Goal: Task Accomplishment & Management: Use online tool/utility

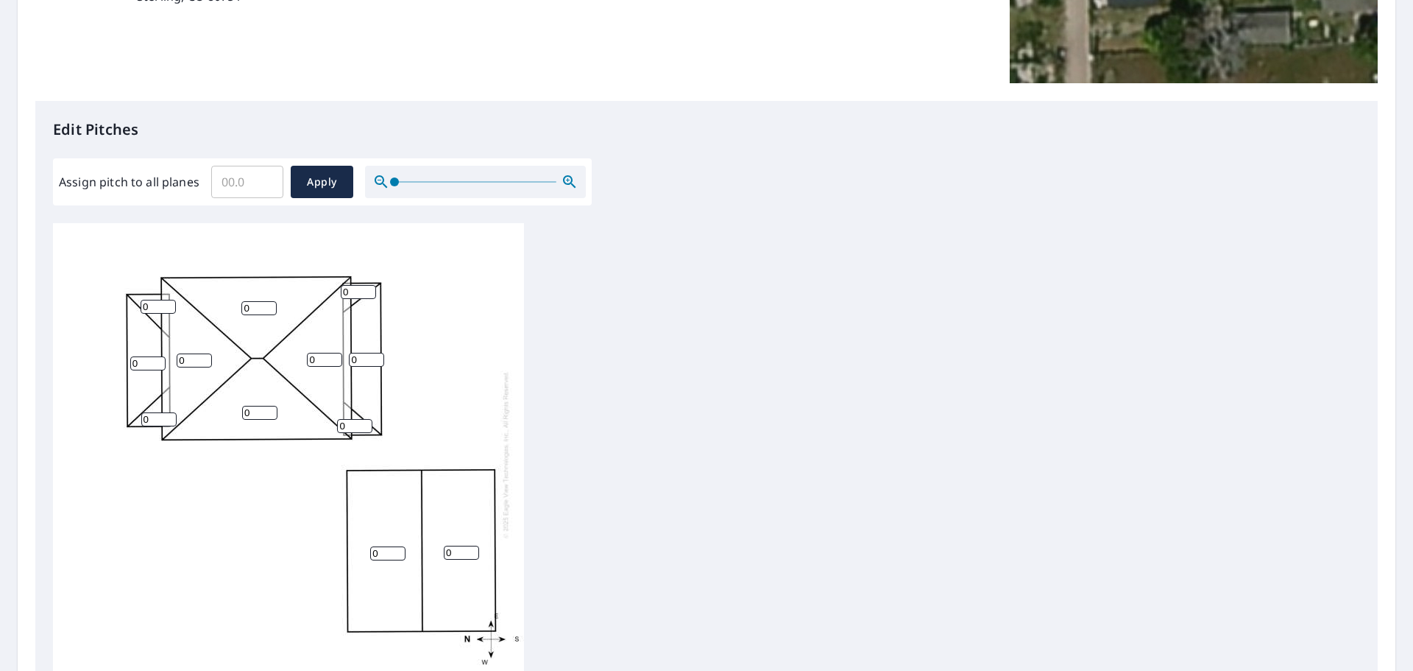
scroll to position [15, 0]
click at [194, 350] on input "0" at bounding box center [194, 357] width 35 height 14
type input "7"
click at [248, 402] on input "0" at bounding box center [259, 409] width 35 height 14
drag, startPoint x: 248, startPoint y: 395, endPoint x: 241, endPoint y: 392, distance: 7.9
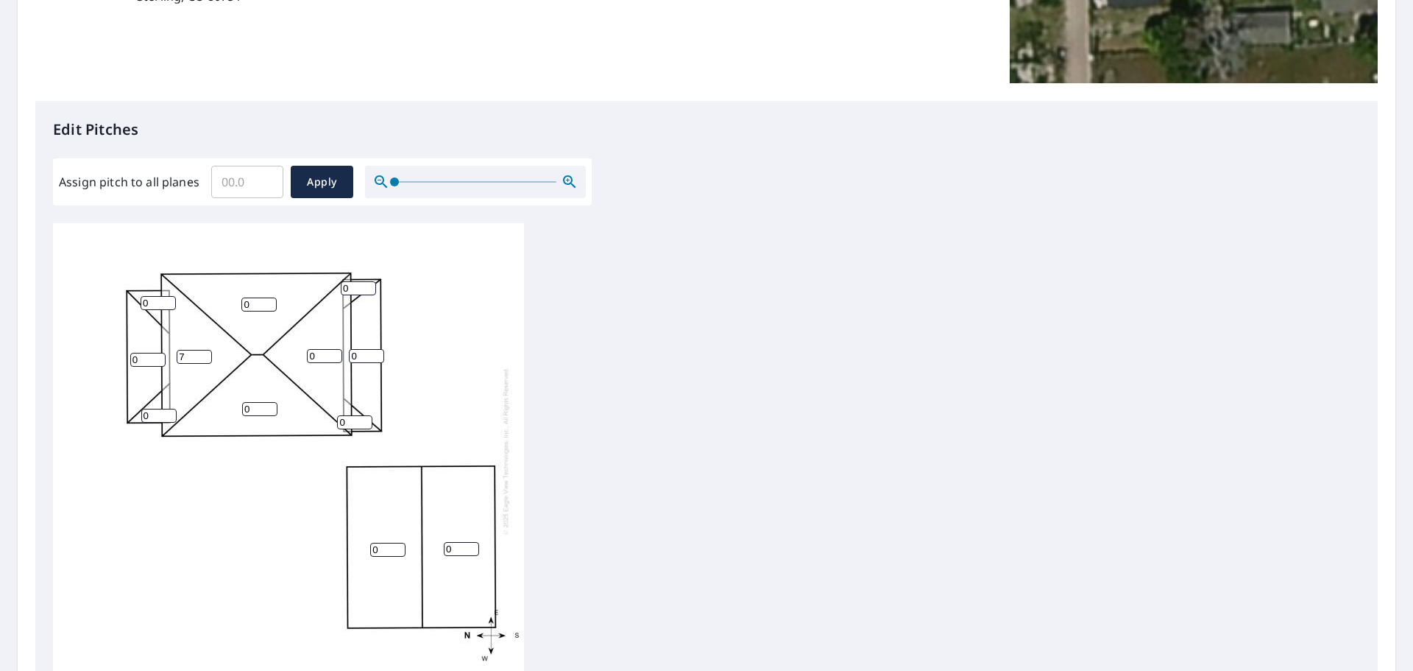
click at [241, 392] on div "0 0 0 0 7 0 0 0 0 0 0 0" at bounding box center [288, 450] width 471 height 462
type input "7"
drag, startPoint x: 317, startPoint y: 349, endPoint x: 309, endPoint y: 346, distance: 8.6
click at [309, 349] on input "0" at bounding box center [324, 356] width 35 height 14
type input "7"
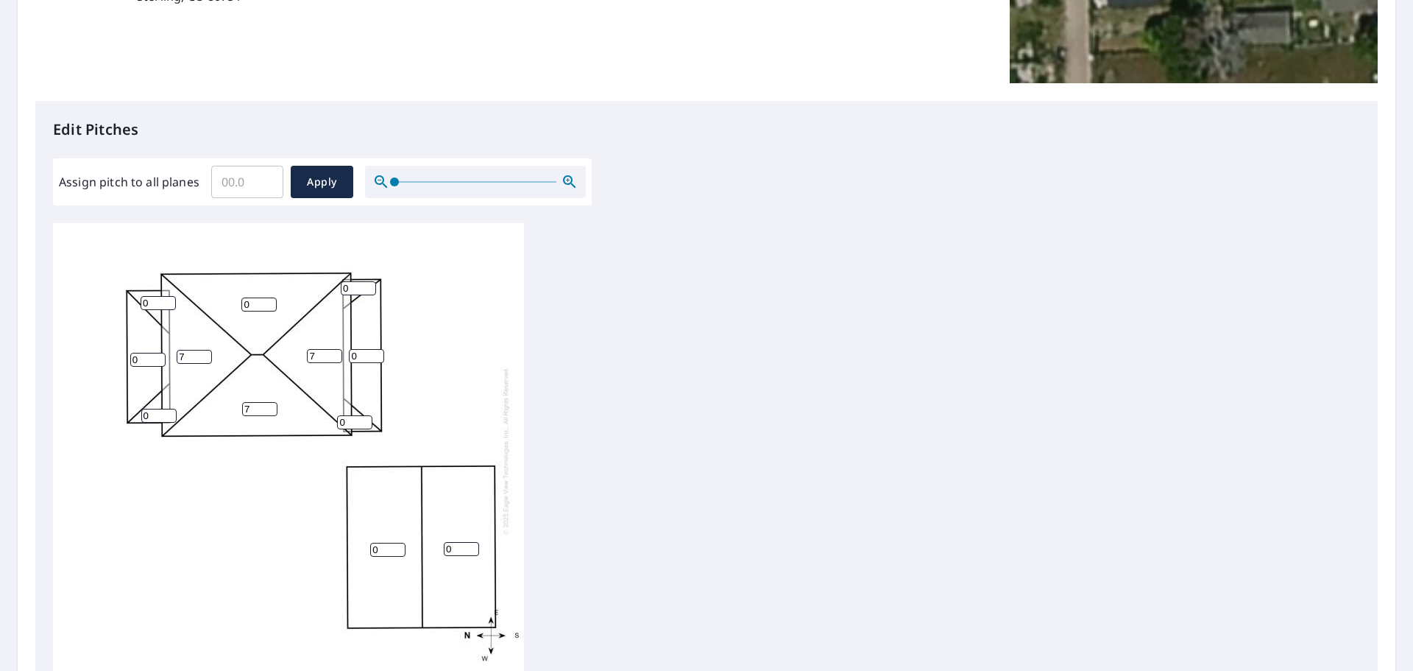
click at [244, 297] on input "0" at bounding box center [258, 304] width 35 height 14
type input "7"
drag, startPoint x: 148, startPoint y: 291, endPoint x: 139, endPoint y: 290, distance: 9.0
click at [139, 290] on div "0 0 7 7 7 7 0 0 0 0 0 0" at bounding box center [288, 450] width 471 height 462
type input "2"
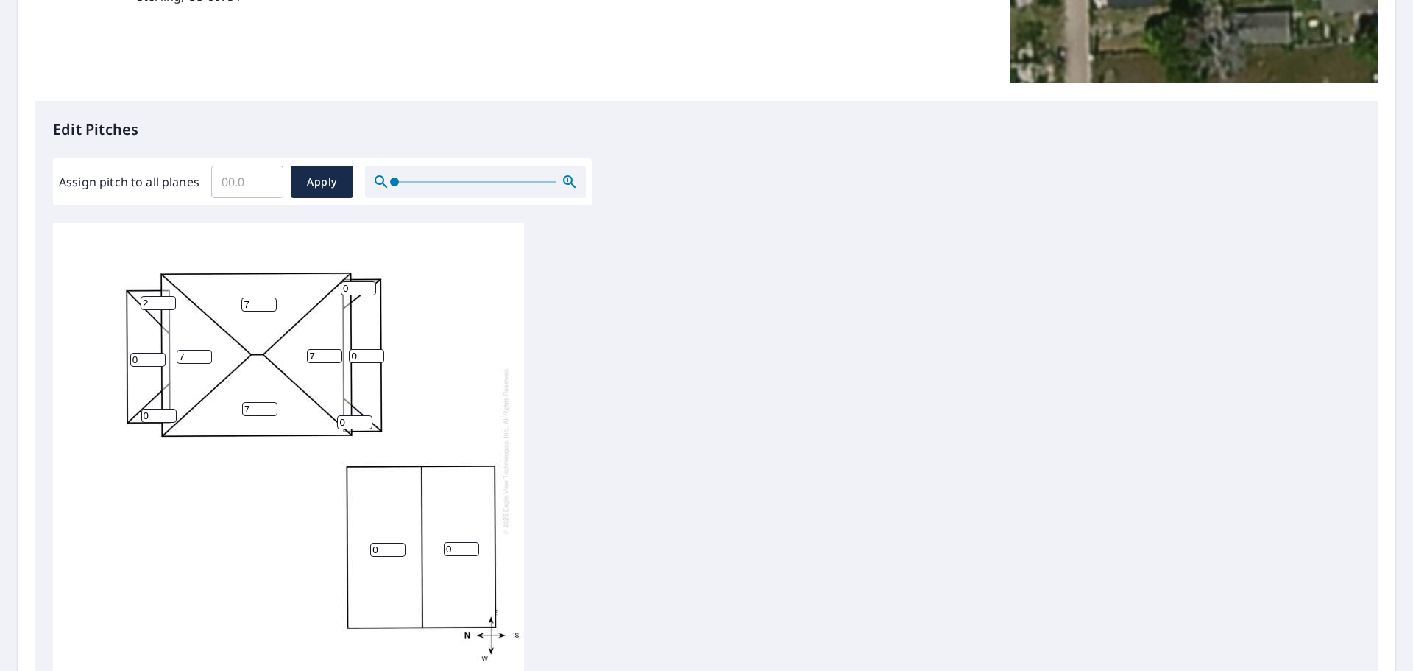
drag, startPoint x: 142, startPoint y: 346, endPoint x: 101, endPoint y: 339, distance: 41.7
click at [101, 339] on div "0 0 7 7 7 7 0 0 2 0 0 0" at bounding box center [288, 450] width 471 height 462
type input "2"
click at [143, 408] on input "0" at bounding box center [158, 415] width 35 height 14
type input "2"
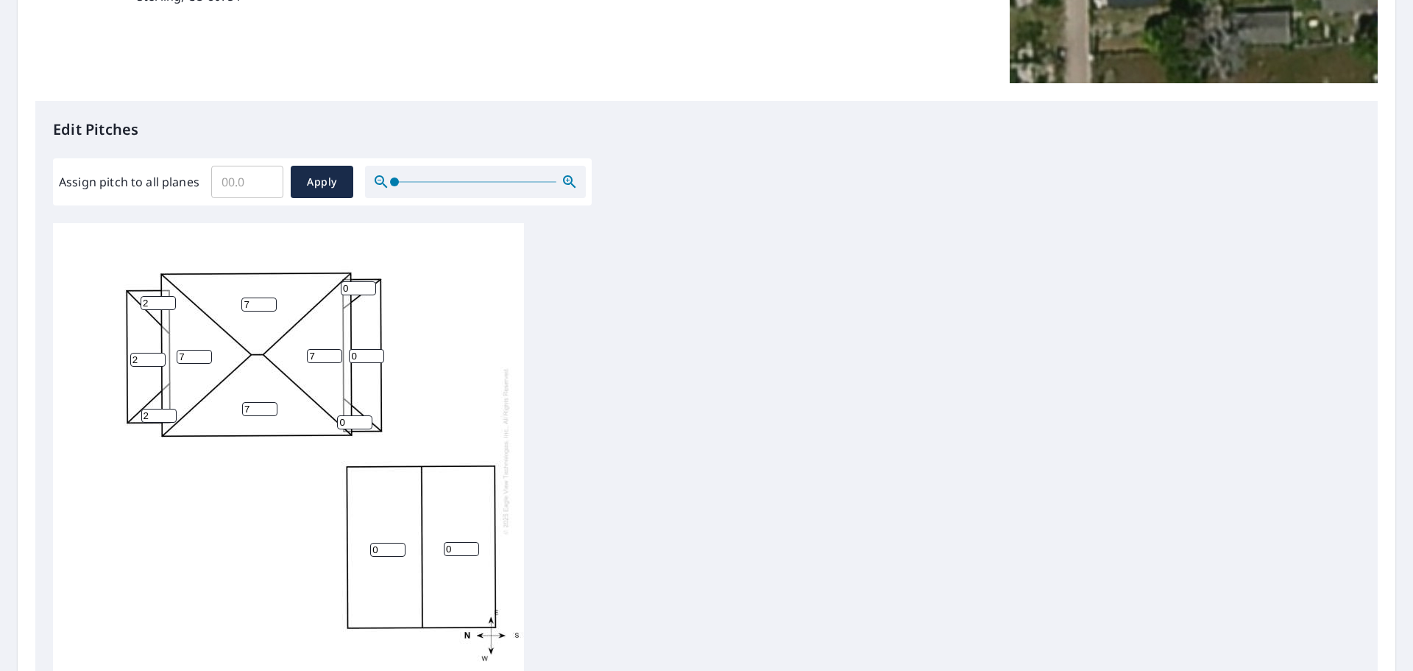
drag, startPoint x: 350, startPoint y: 278, endPoint x: 342, endPoint y: 277, distance: 8.9
click at [342, 281] on input "0" at bounding box center [358, 288] width 35 height 14
type input "2"
drag, startPoint x: 364, startPoint y: 344, endPoint x: 342, endPoint y: 342, distance: 21.5
click at [342, 342] on div "0 0 7 7 7 7 0 2 2 2 0 2" at bounding box center [288, 450] width 471 height 462
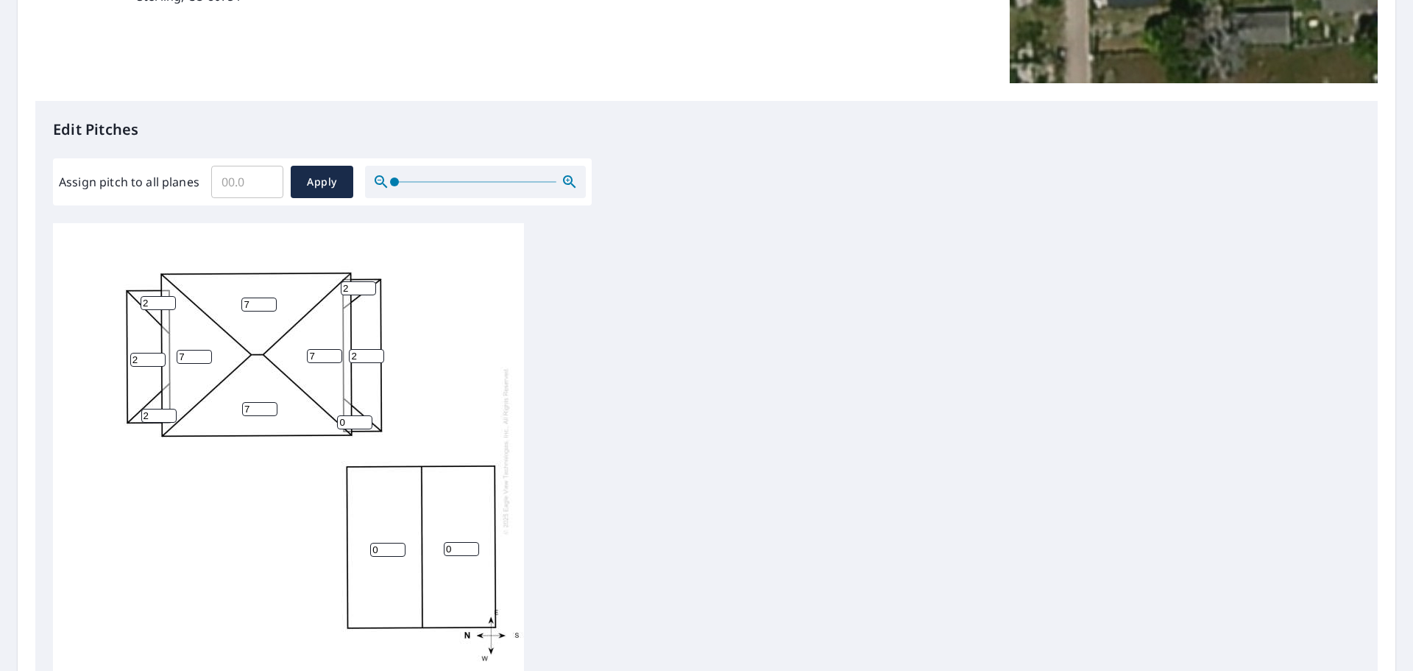
type input "2"
drag, startPoint x: 348, startPoint y: 409, endPoint x: 329, endPoint y: 405, distance: 19.6
click at [329, 405] on div "0 0 7 7 7 7 2 2 2 2 0 2" at bounding box center [288, 450] width 471 height 462
type input "2"
drag, startPoint x: 382, startPoint y: 544, endPoint x: 375, endPoint y: 539, distance: 9.0
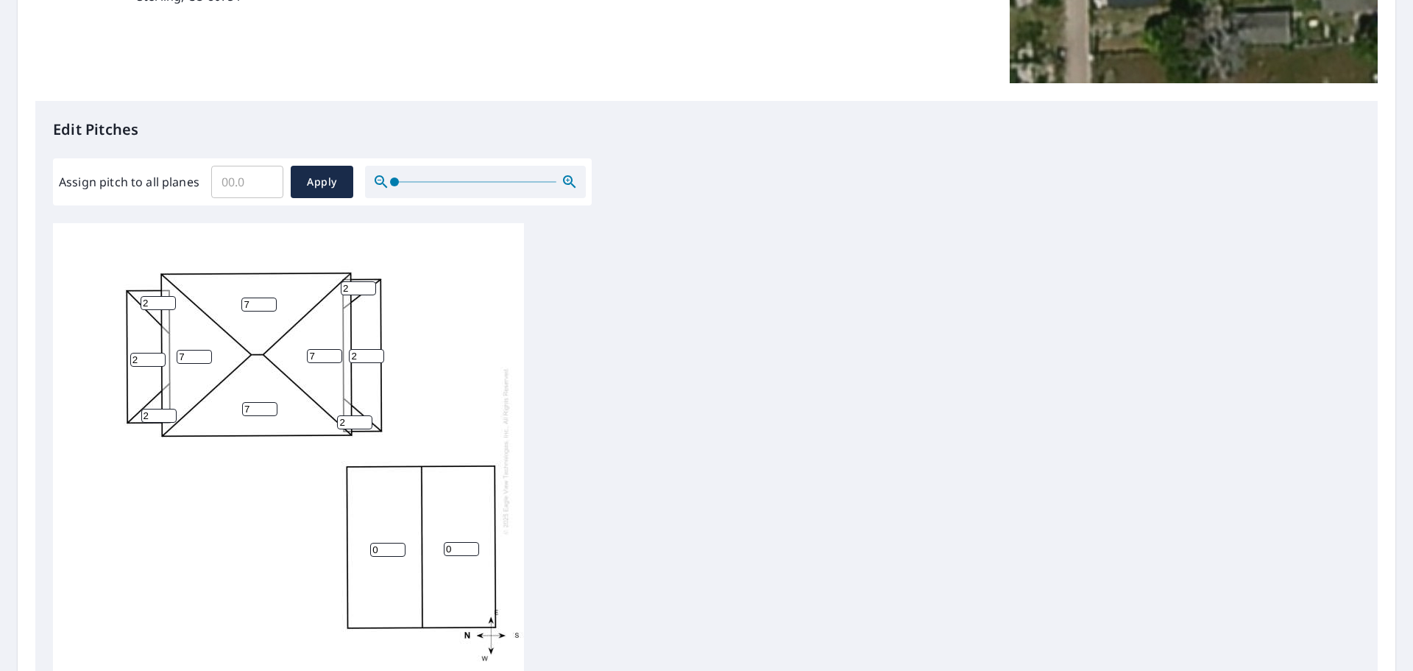
click at [375, 542] on input "0" at bounding box center [387, 549] width 35 height 14
type input "5"
click at [445, 542] on input "0" at bounding box center [461, 549] width 35 height 14
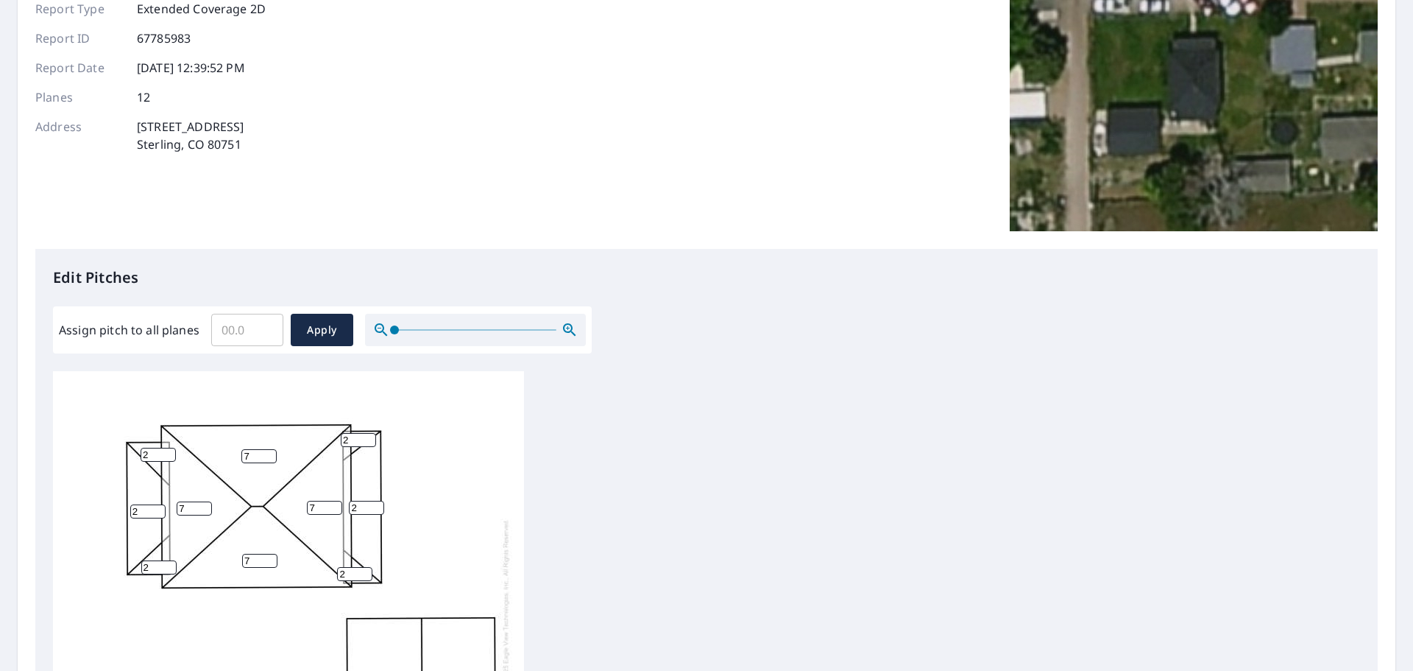
scroll to position [127, 0]
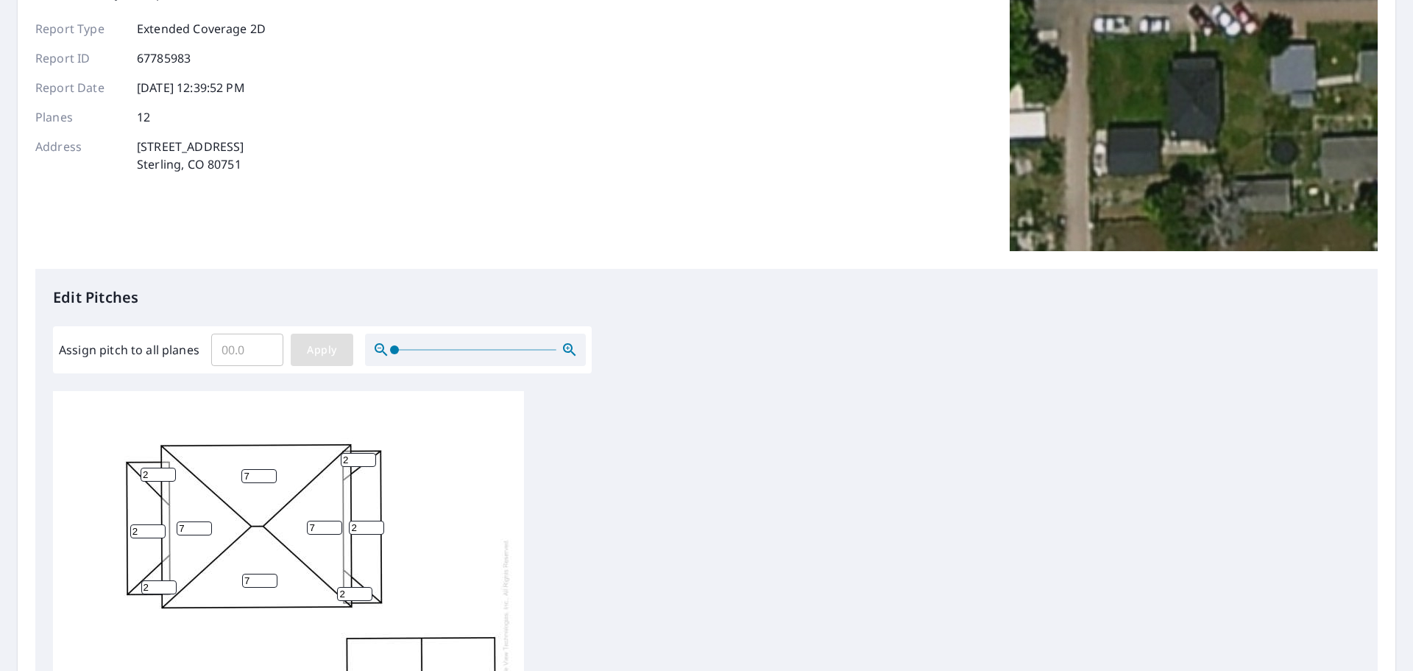
type input "5"
click at [311, 345] on span "Apply" at bounding box center [322, 350] width 39 height 18
click at [183, 528] on input "number" at bounding box center [194, 528] width 35 height 14
type input "7"
click at [250, 582] on input "number" at bounding box center [259, 580] width 35 height 14
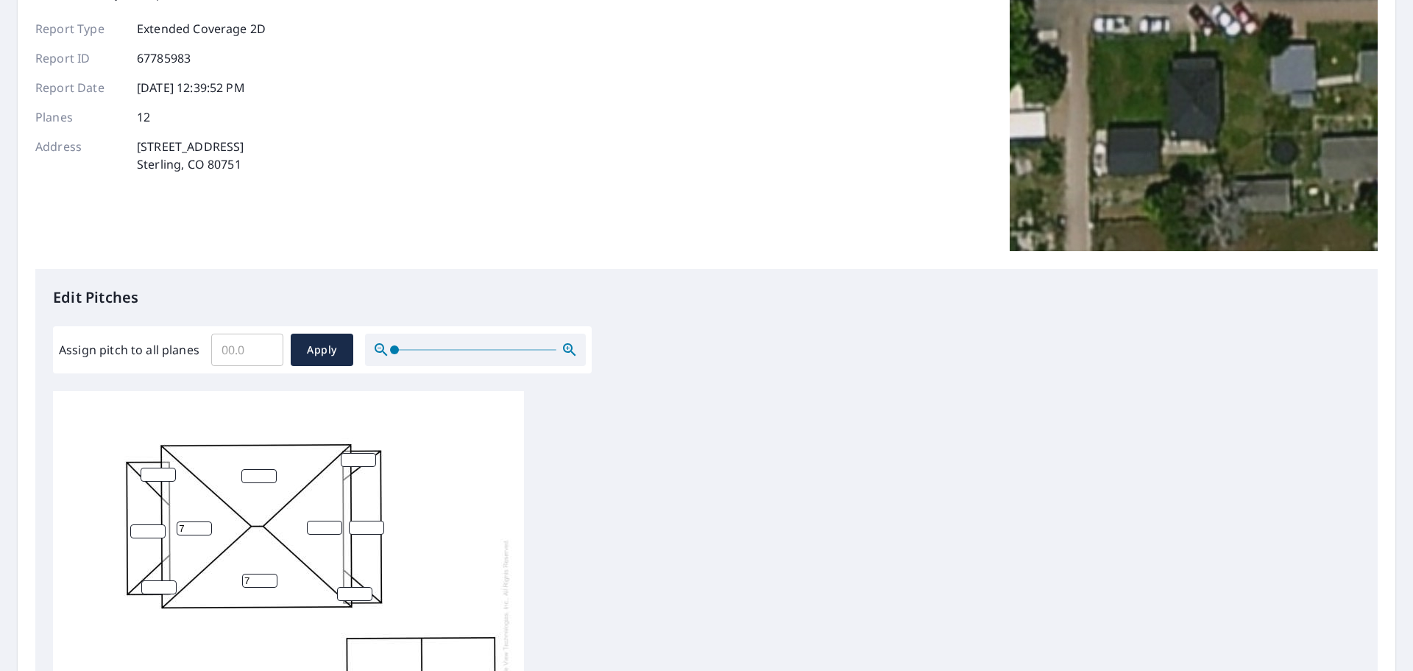
type input "7"
click at [316, 526] on input "number" at bounding box center [324, 527] width 35 height 14
type input "7"
click at [254, 470] on input "number" at bounding box center [258, 476] width 35 height 14
type input "7"
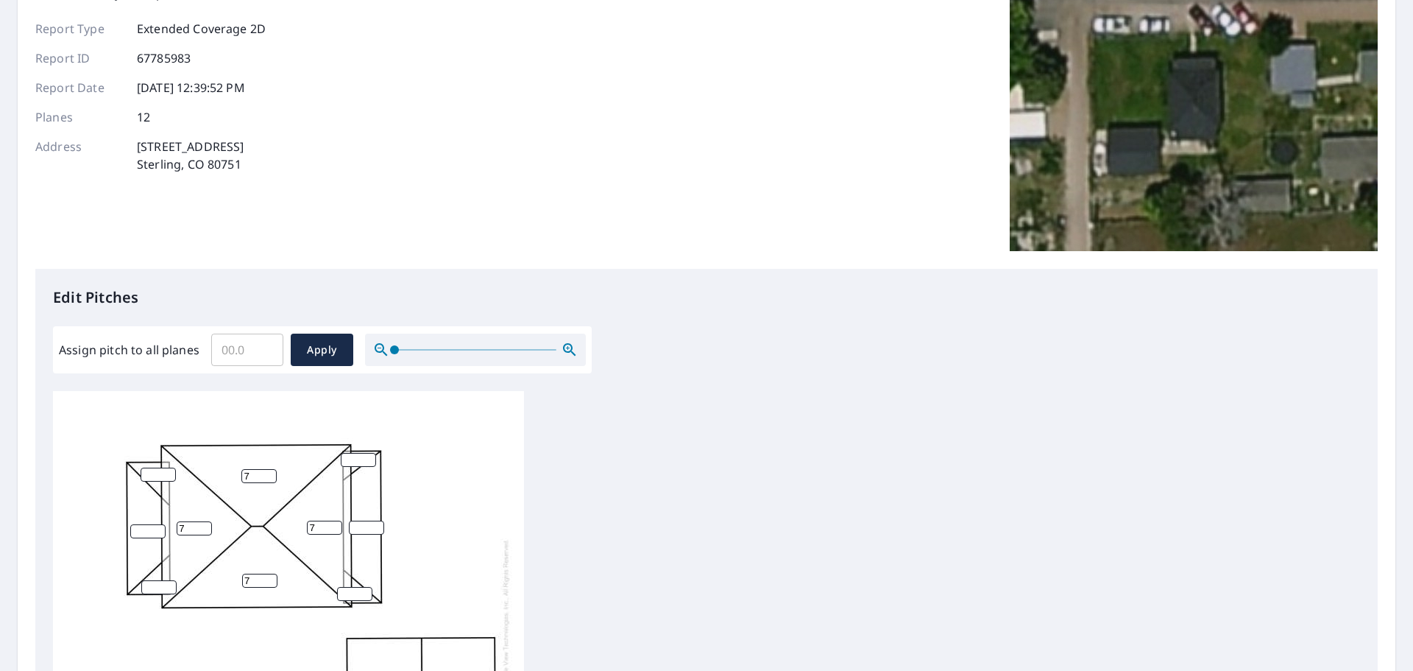
click at [353, 462] on input "number" at bounding box center [358, 460] width 35 height 14
type input "2"
click at [355, 526] on input "number" at bounding box center [366, 527] width 35 height 14
type input "2"
click at [350, 590] on input "number" at bounding box center [354, 594] width 35 height 14
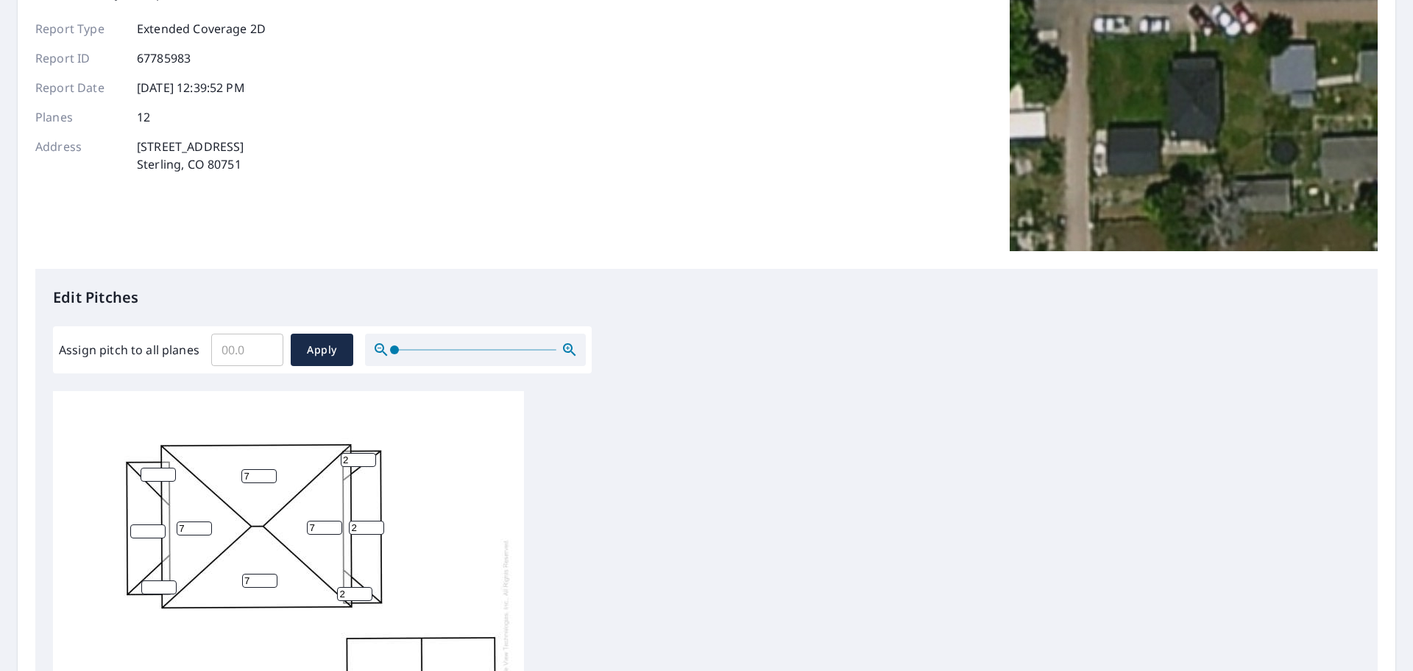
type input "2"
click at [152, 581] on input "number" at bounding box center [158, 587] width 35 height 14
type input "2"
click at [141, 526] on input "number" at bounding box center [147, 531] width 35 height 14
type input "2"
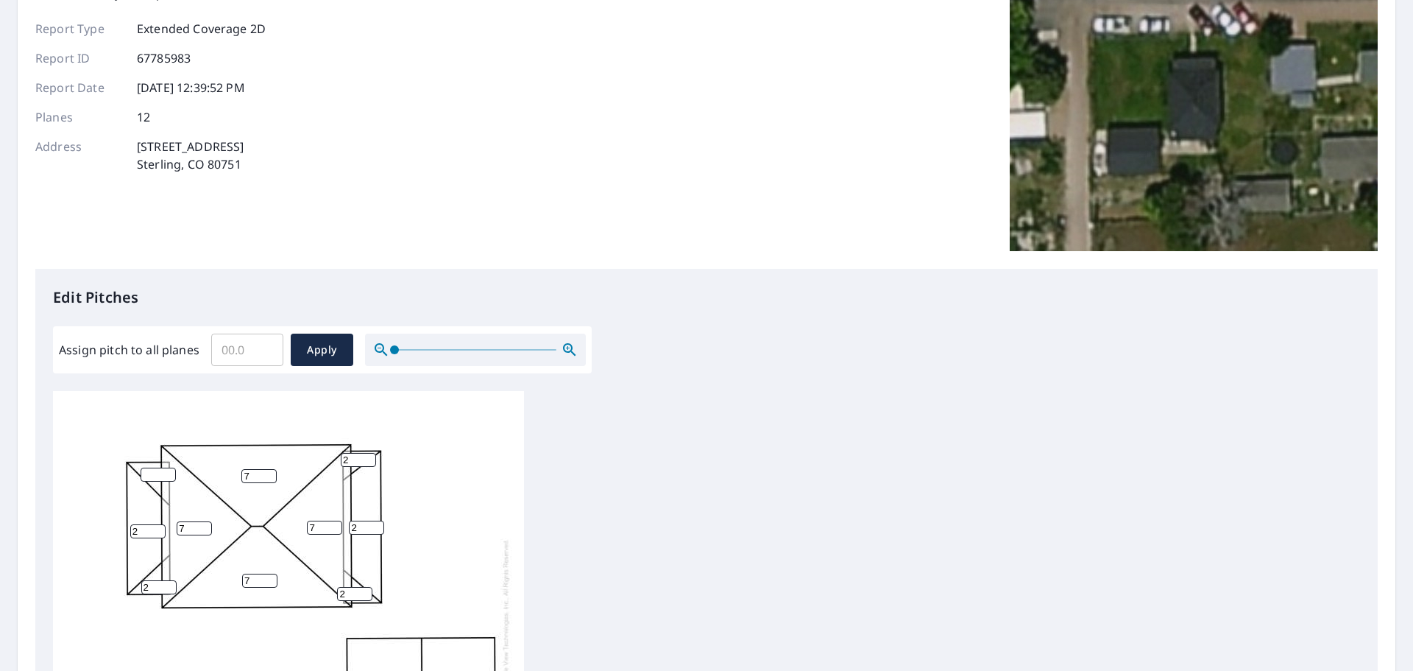
click at [152, 473] on input "number" at bounding box center [158, 474] width 35 height 14
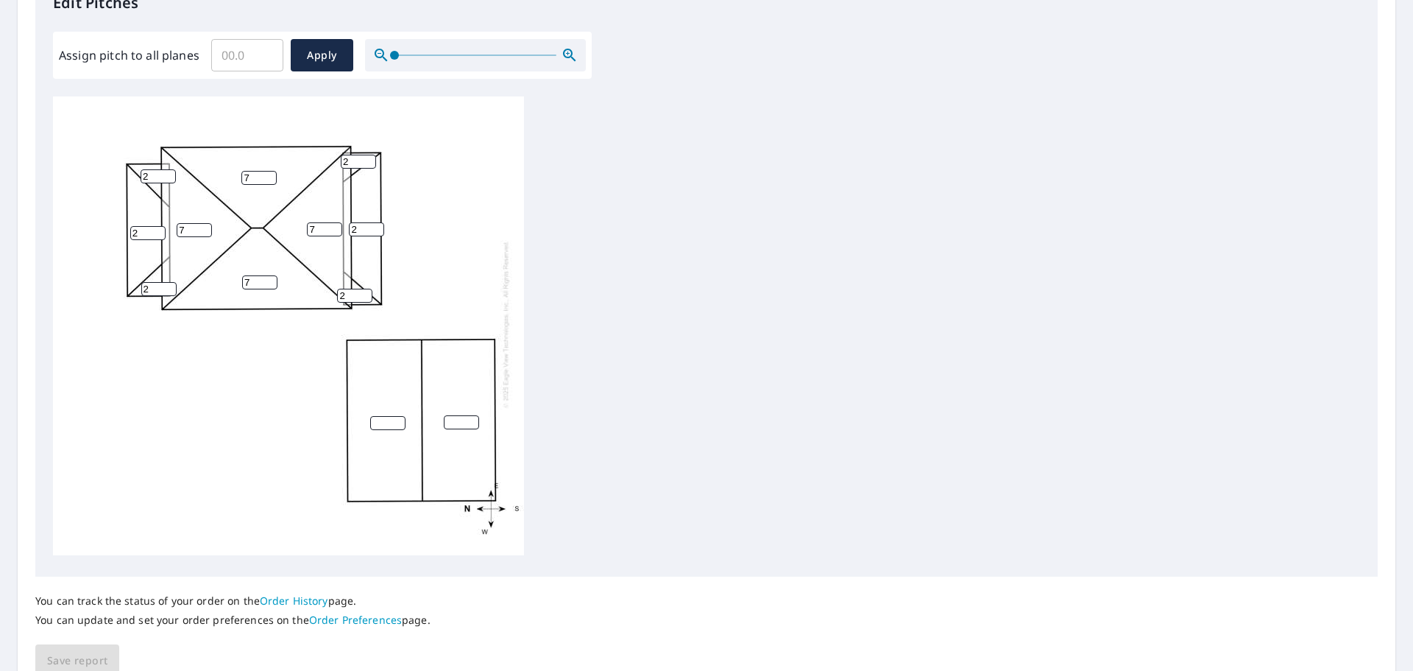
type input "2"
click at [386, 416] on input "number" at bounding box center [387, 423] width 35 height 14
type input "5"
click at [455, 415] on input "number" at bounding box center [461, 422] width 35 height 14
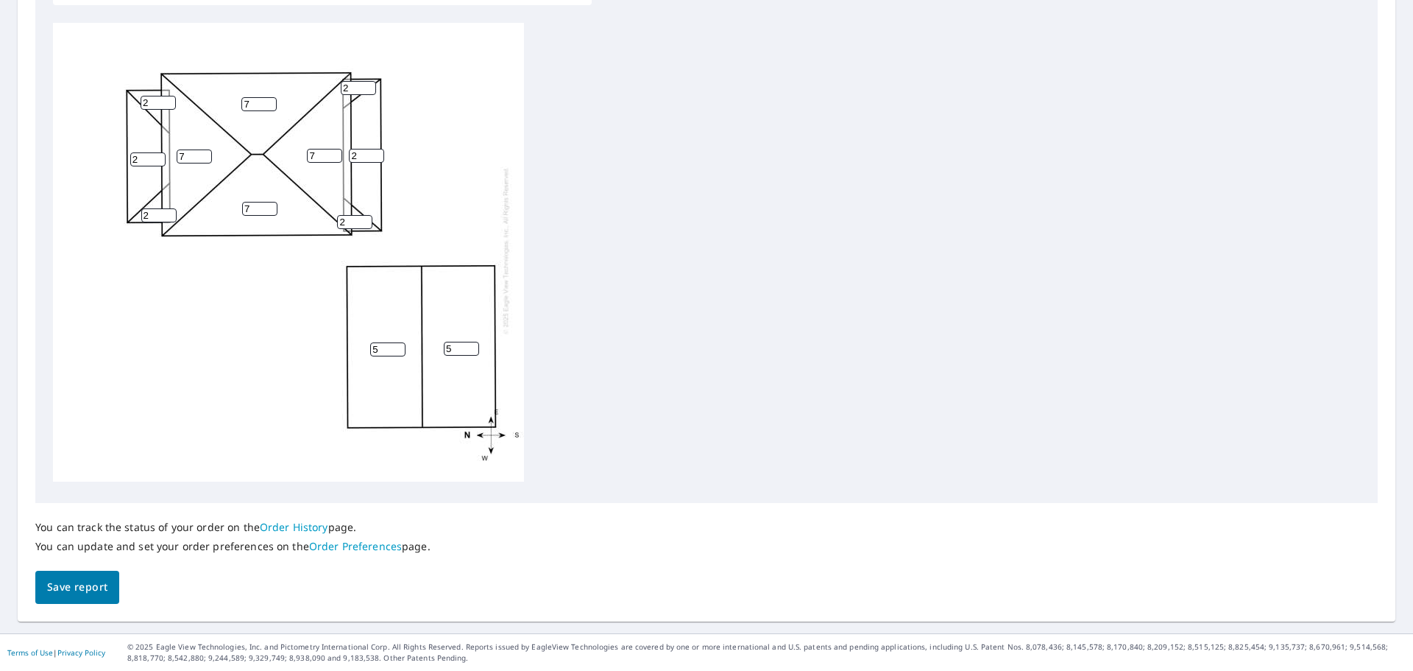
type input "5"
click at [95, 587] on span "Save report" at bounding box center [77, 587] width 60 height 18
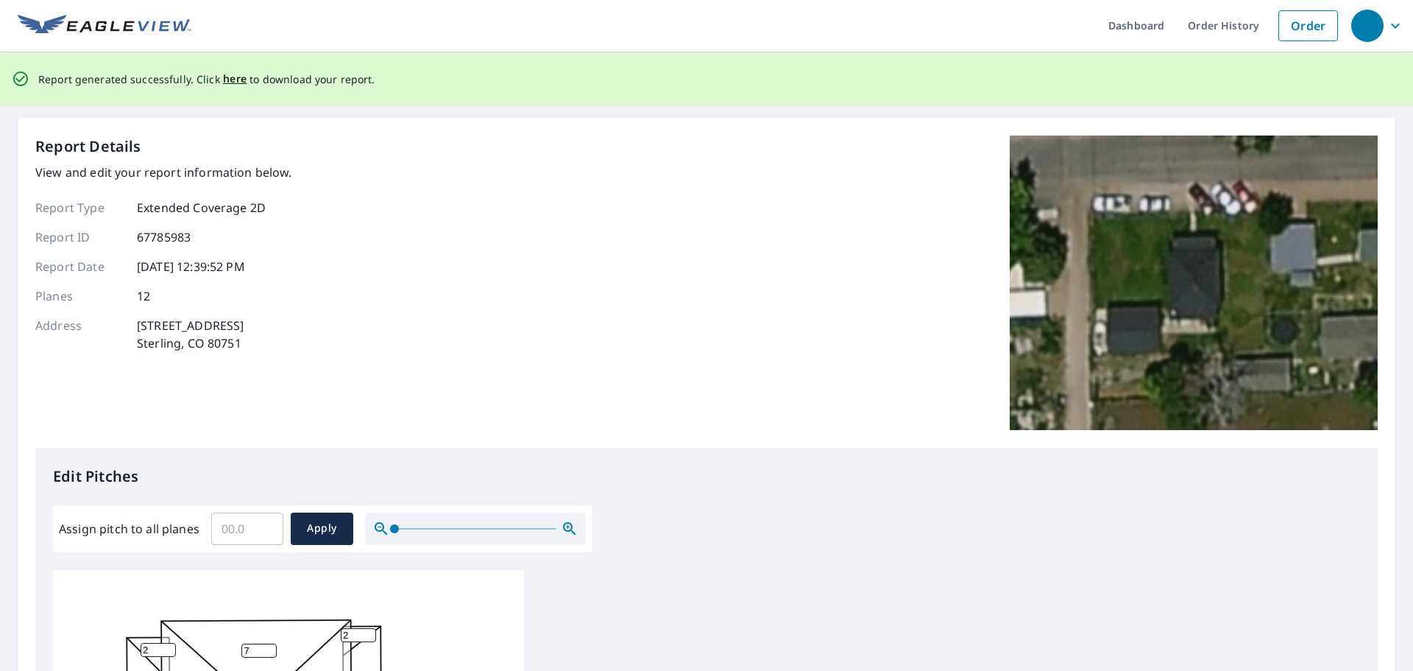
scroll to position [0, 0]
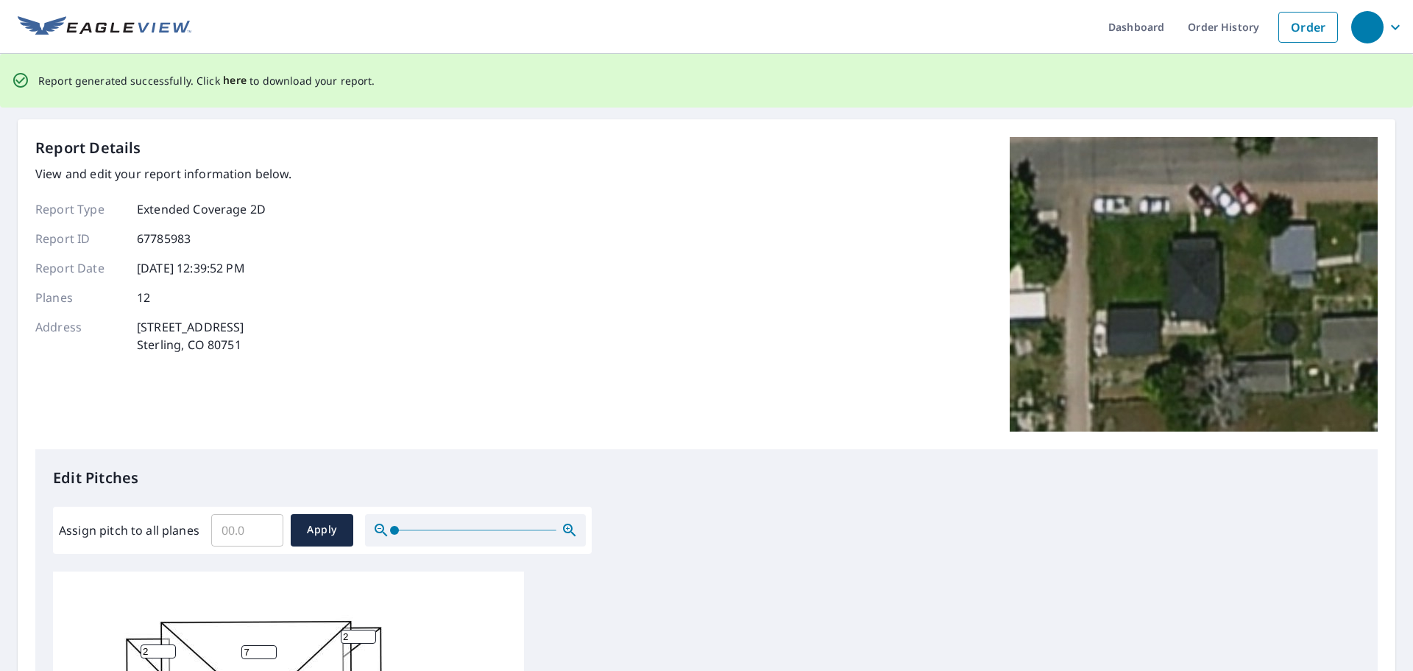
click at [228, 80] on span "here" at bounding box center [235, 80] width 24 height 18
